Goal: Entertainment & Leisure: Consume media (video, audio)

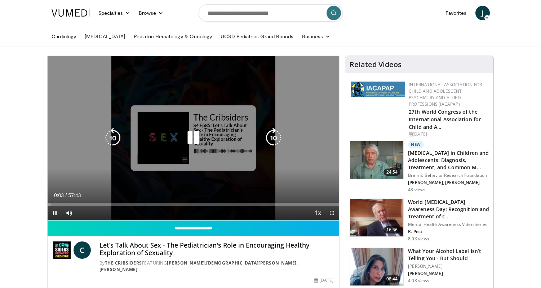
click at [190, 134] on icon "Video Player" at bounding box center [193, 138] width 20 height 20
click at [188, 136] on icon "Video Player" at bounding box center [193, 138] width 20 height 20
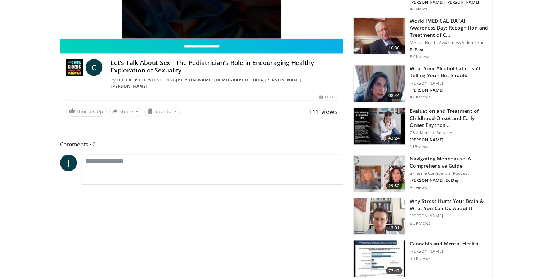
scroll to position [144, 0]
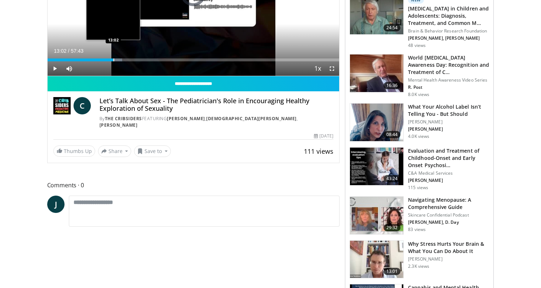
click at [114, 61] on div "Progress Bar" at bounding box center [114, 59] width 1 height 3
click at [134, 59] on div "Progress Bar" at bounding box center [134, 59] width 1 height 3
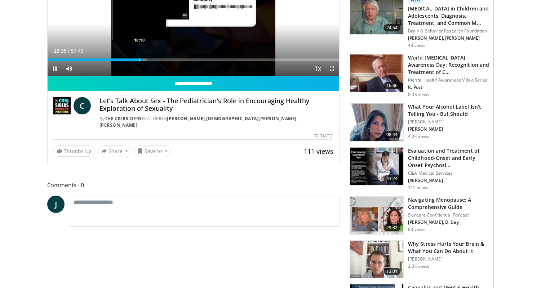
click at [140, 59] on div "Progress Bar" at bounding box center [139, 59] width 1 height 3
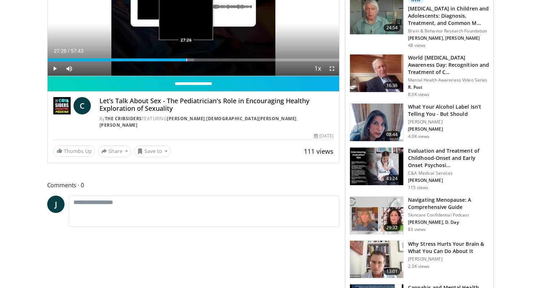
click at [186, 61] on div "Progress Bar" at bounding box center [186, 59] width 1 height 3
click at [55, 67] on span "Video Player" at bounding box center [55, 68] width 14 height 14
click at [52, 67] on span "Video Player" at bounding box center [55, 68] width 14 height 14
